Goal: Download file/media

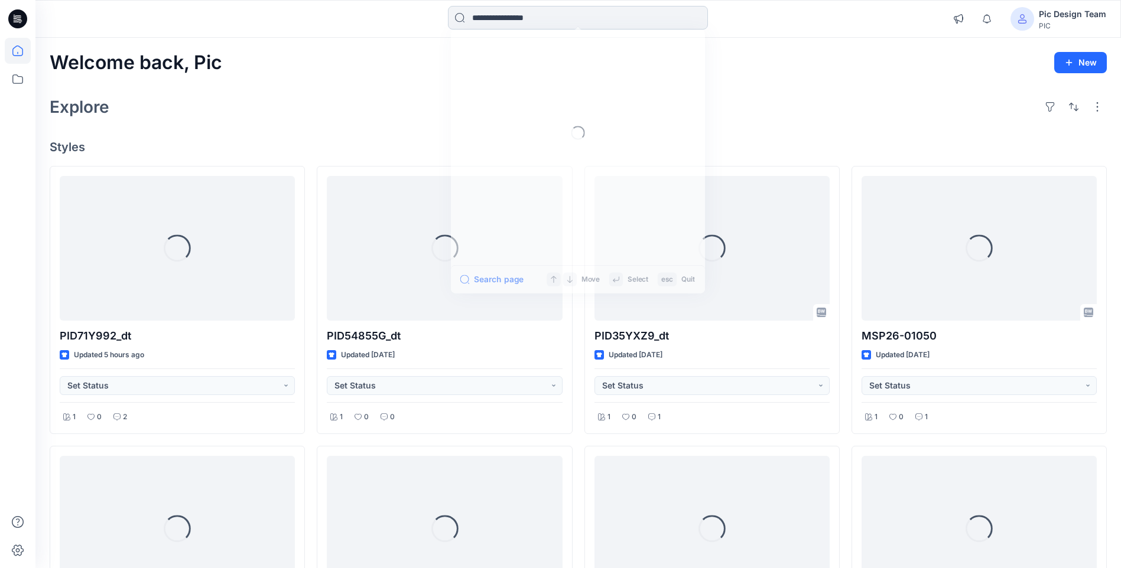
click at [587, 23] on input at bounding box center [578, 18] width 260 height 24
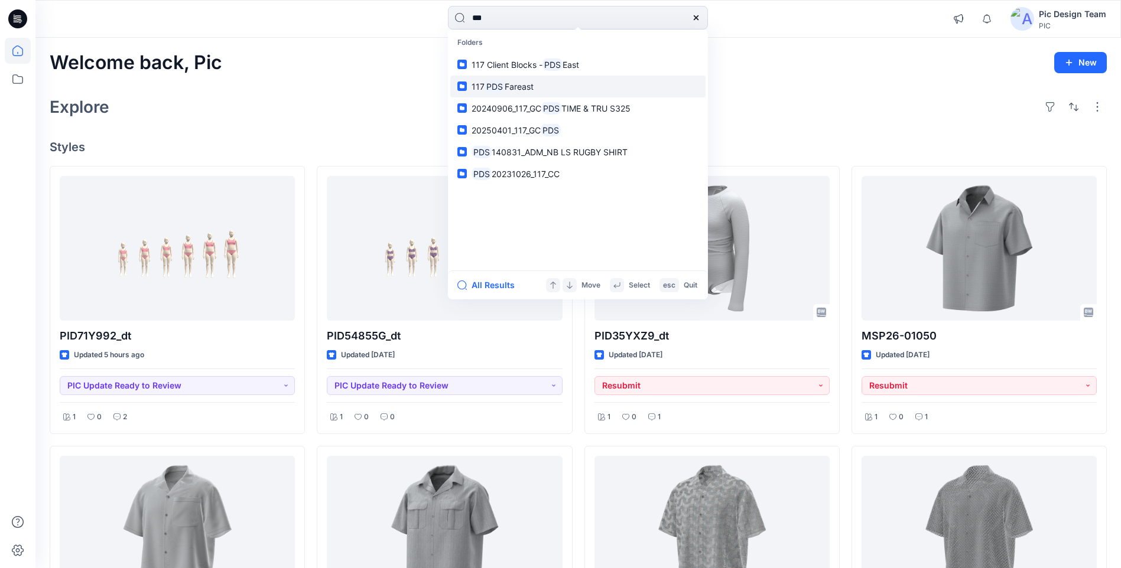
type input "***"
click at [533, 87] on span "Fareast" at bounding box center [518, 87] width 29 height 10
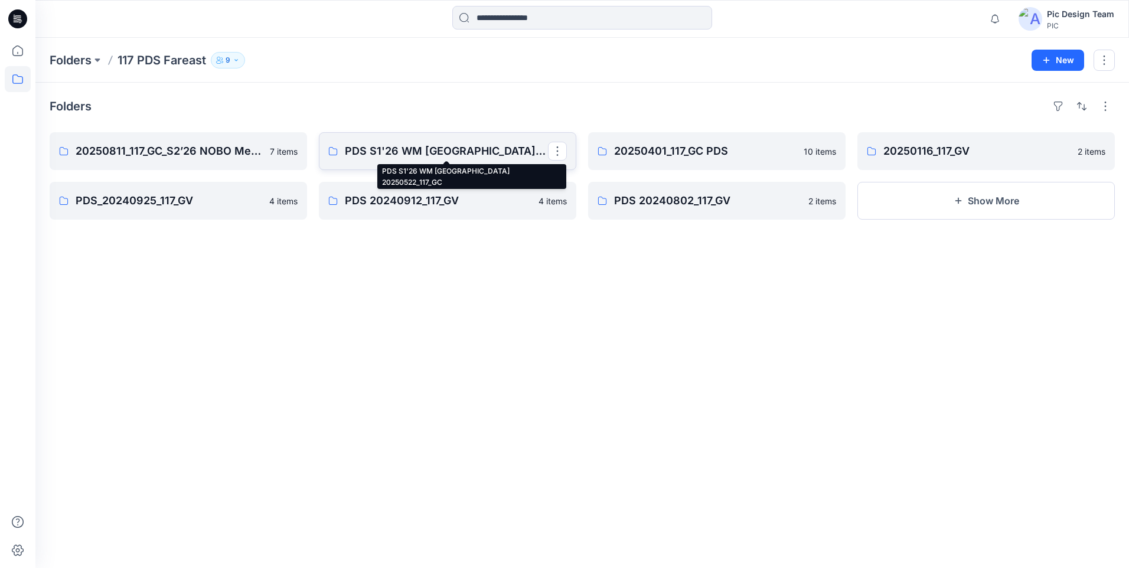
click at [519, 152] on p "PDS S1'26 WM [GEOGRAPHIC_DATA] 20250522_117_GC" at bounding box center [446, 151] width 203 height 17
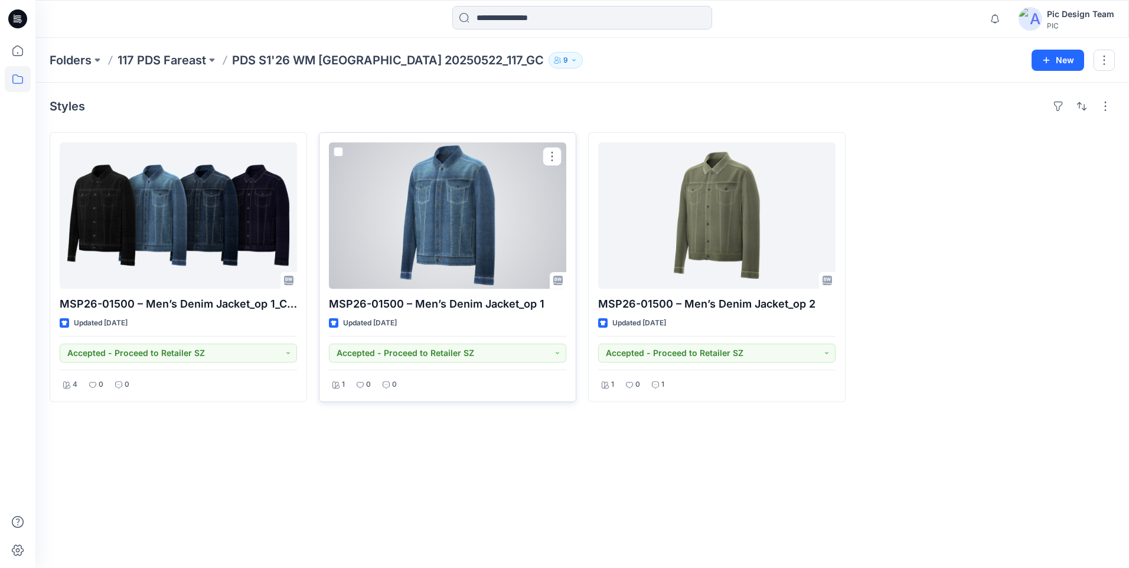
click at [463, 206] on div at bounding box center [447, 215] width 237 height 146
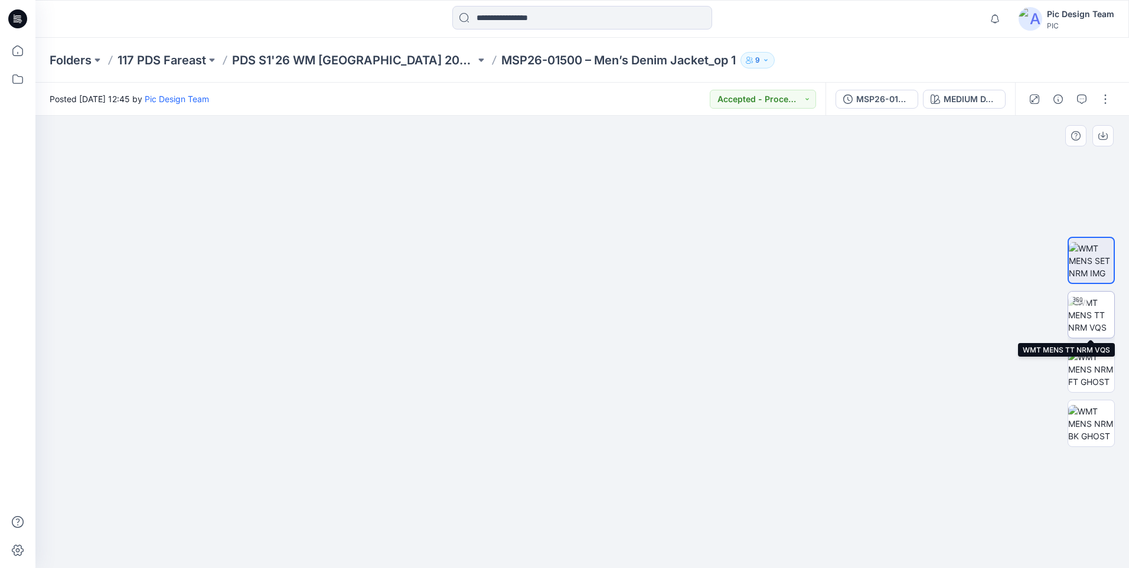
click at [1095, 307] on img at bounding box center [1092, 315] width 46 height 37
drag, startPoint x: 579, startPoint y: 549, endPoint x: 448, endPoint y: 550, distance: 131.1
click at [448, 550] on icon at bounding box center [583, 533] width 357 height 44
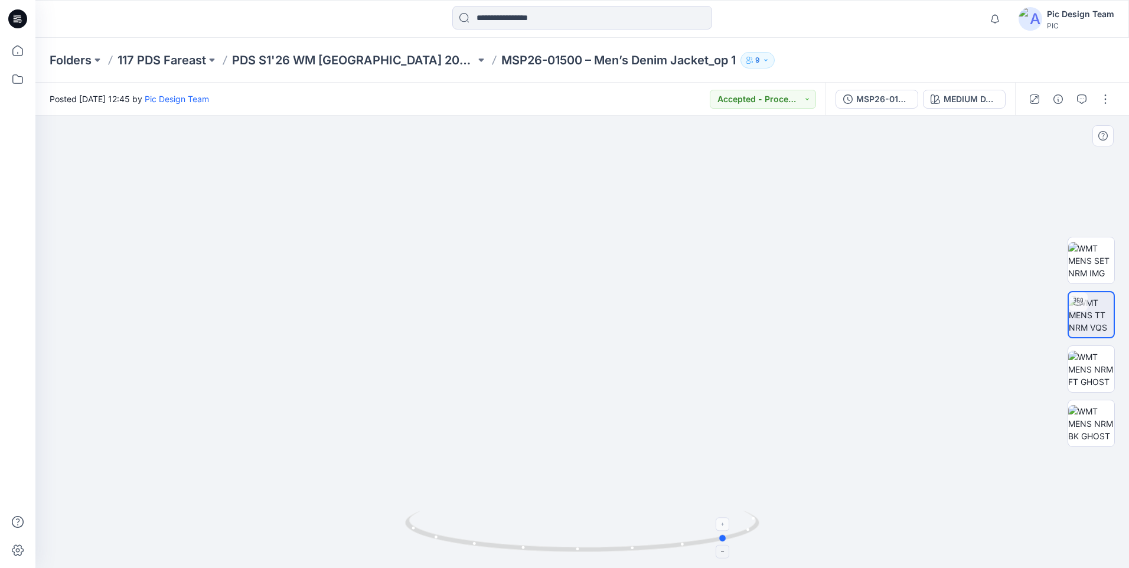
drag, startPoint x: 570, startPoint y: 551, endPoint x: 493, endPoint y: 551, distance: 77.4
click at [493, 551] on icon at bounding box center [583, 533] width 357 height 44
drag, startPoint x: 491, startPoint y: 546, endPoint x: 632, endPoint y: 551, distance: 140.7
click at [632, 551] on icon at bounding box center [583, 533] width 357 height 44
drag, startPoint x: 476, startPoint y: 549, endPoint x: 556, endPoint y: 552, distance: 81.0
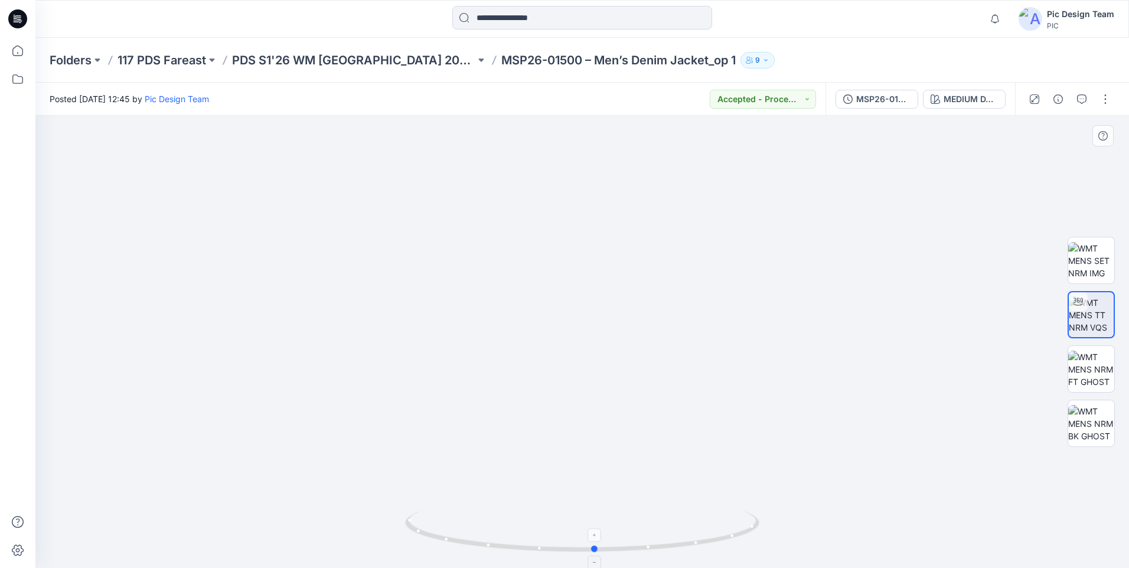
click at [556, 552] on icon at bounding box center [583, 533] width 357 height 44
drag, startPoint x: 608, startPoint y: 548, endPoint x: 571, endPoint y: 549, distance: 37.8
click at [571, 549] on icon at bounding box center [583, 533] width 357 height 44
drag, startPoint x: 582, startPoint y: 553, endPoint x: 631, endPoint y: 551, distance: 49.1
click at [631, 551] on icon at bounding box center [583, 533] width 357 height 44
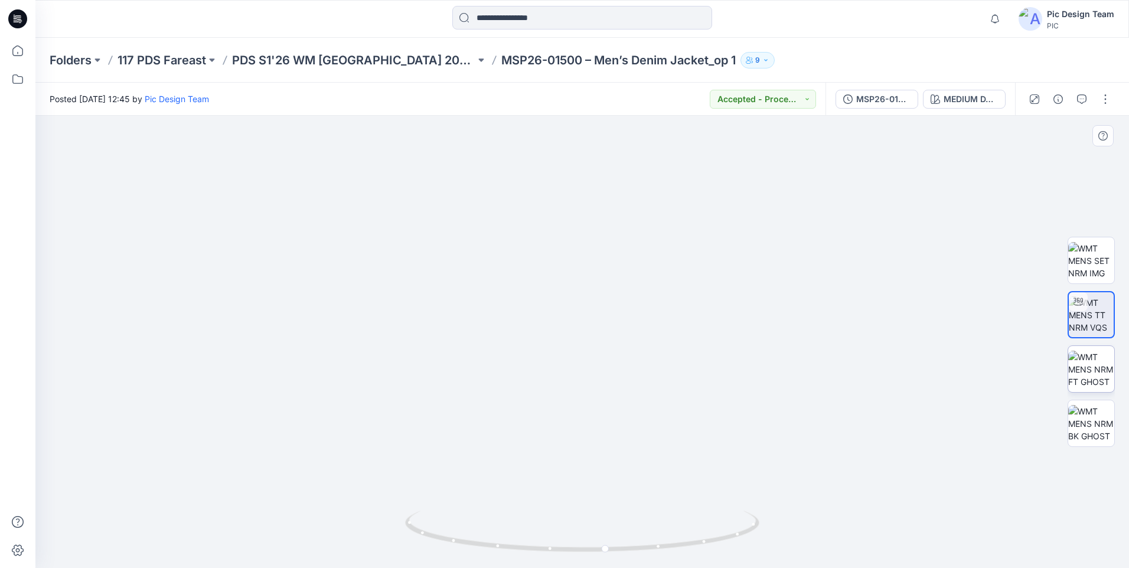
drag, startPoint x: 1066, startPoint y: 363, endPoint x: 1076, endPoint y: 363, distance: 9.5
click at [1070, 363] on div at bounding box center [1092, 341] width 76 height 295
click at [1078, 363] on img at bounding box center [1092, 369] width 46 height 37
click at [1089, 300] on img at bounding box center [1092, 315] width 46 height 37
drag, startPoint x: 567, startPoint y: 354, endPoint x: 582, endPoint y: 436, distance: 82.8
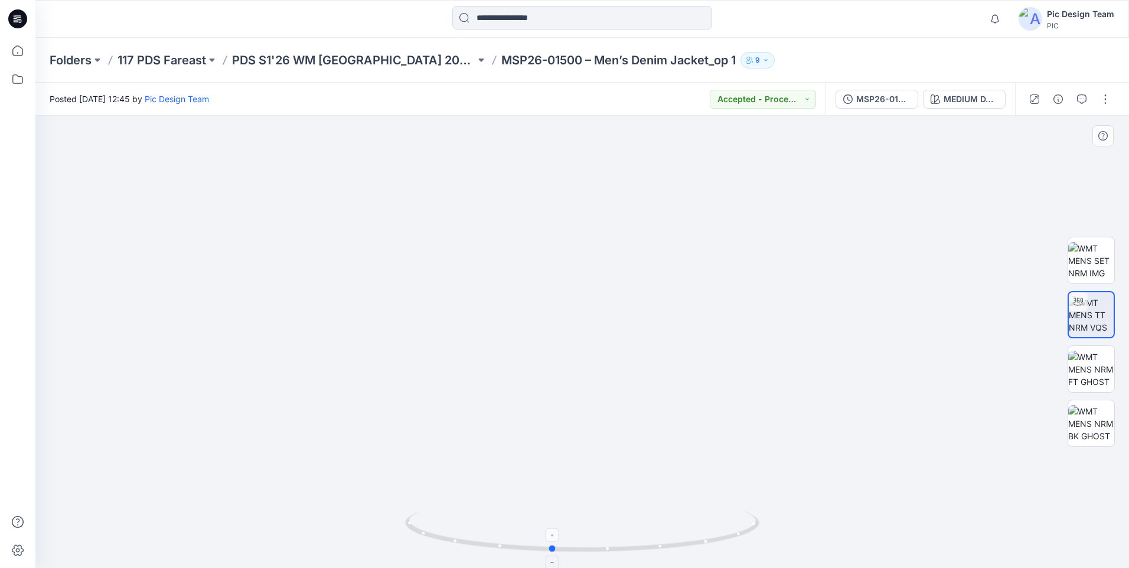
drag, startPoint x: 708, startPoint y: 540, endPoint x: 678, endPoint y: 543, distance: 30.9
click at [678, 543] on icon at bounding box center [583, 533] width 357 height 44
drag, startPoint x: 679, startPoint y: 547, endPoint x: 743, endPoint y: 546, distance: 63.2
click at [743, 546] on icon at bounding box center [583, 533] width 357 height 44
click at [722, 308] on img at bounding box center [598, 215] width 1152 height 708
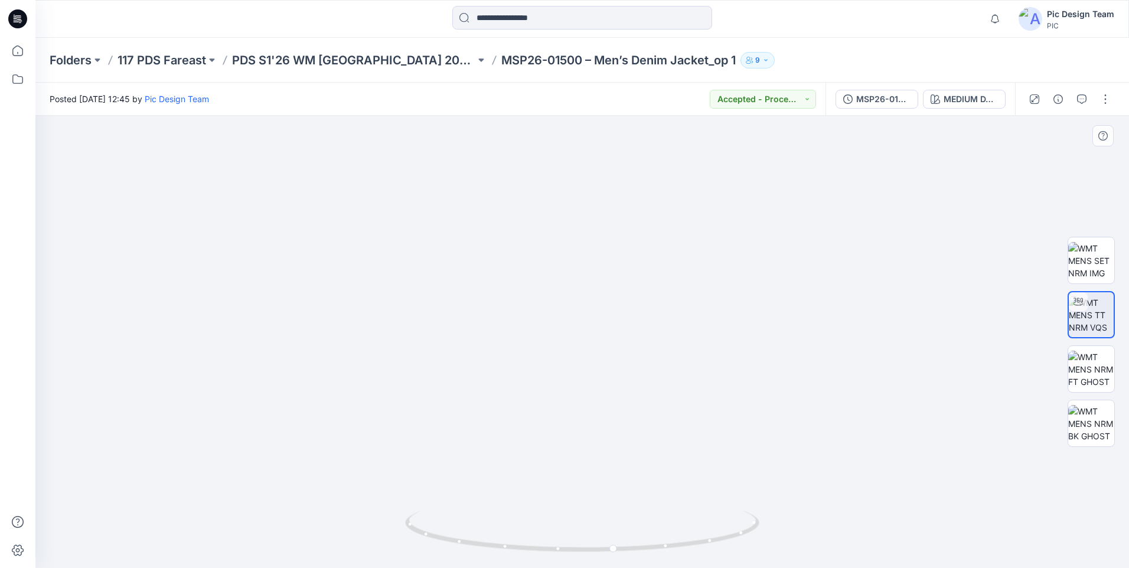
drag, startPoint x: 579, startPoint y: 444, endPoint x: 557, endPoint y: 311, distance: 135.4
click at [907, 98] on div "MSP26-01500 – Men’s Denim Jacket_op 1_V5" at bounding box center [884, 99] width 54 height 13
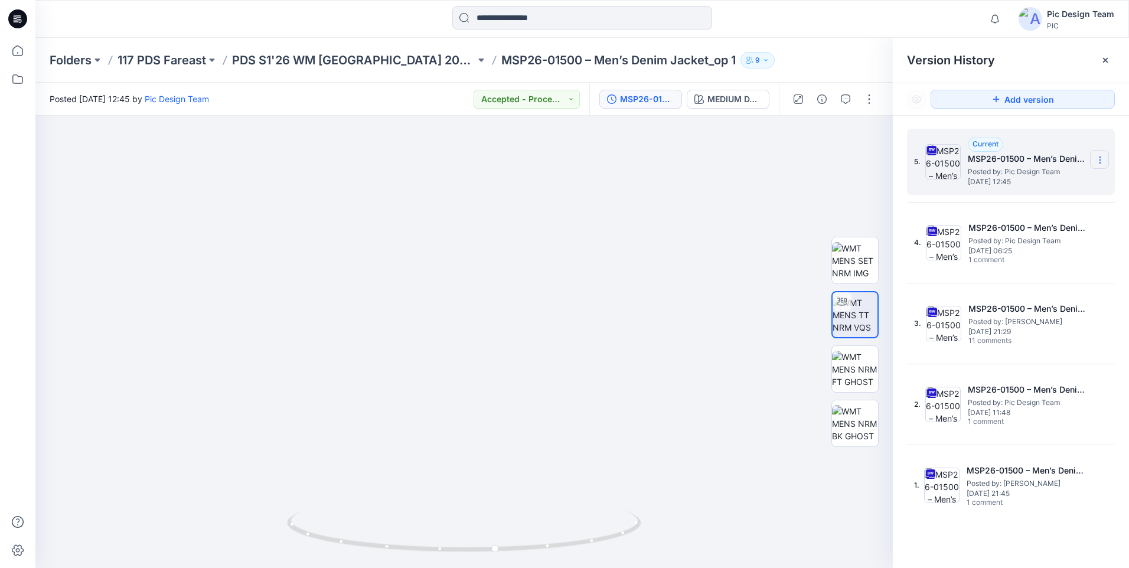
click at [1097, 161] on icon at bounding box center [1100, 159] width 9 height 9
click at [1024, 186] on span "Download Source BW File" at bounding box center [1040, 183] width 99 height 14
